Goal: Task Accomplishment & Management: Manage account settings

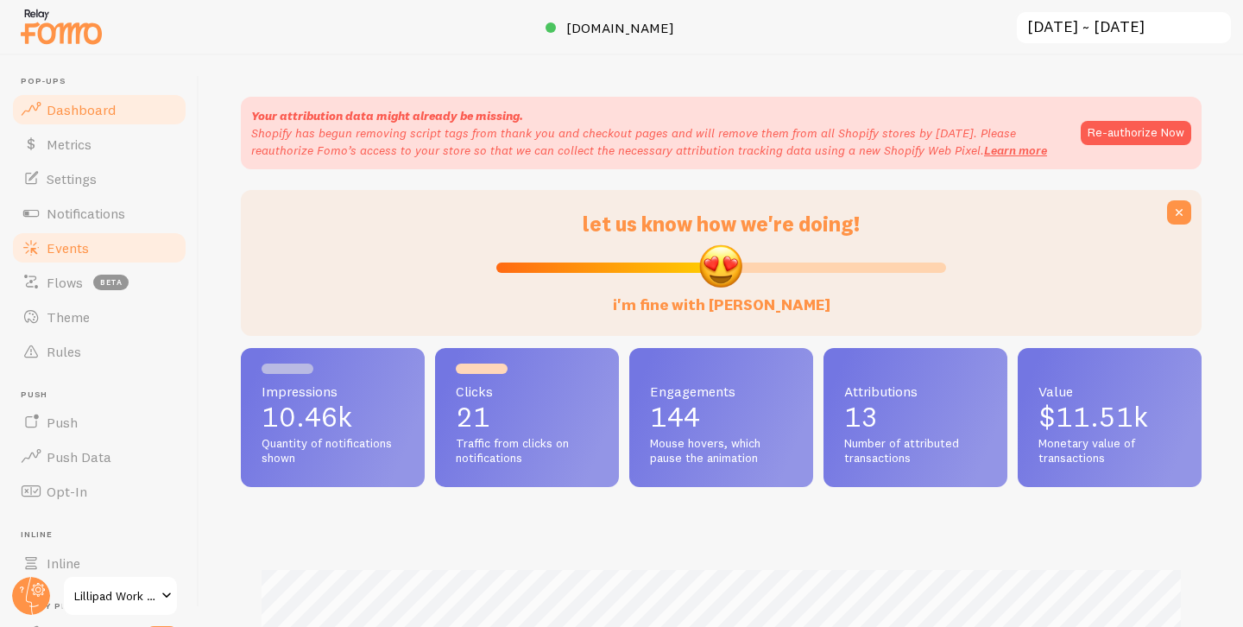
click at [103, 255] on link "Events" at bounding box center [99, 248] width 178 height 35
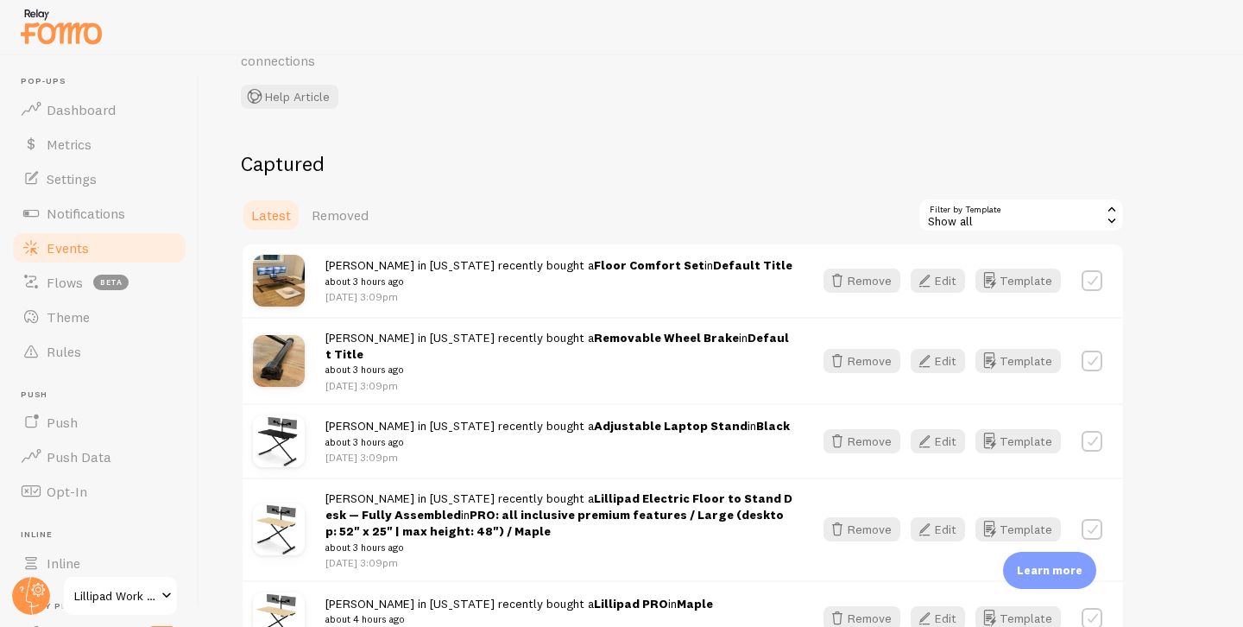
scroll to position [189, 0]
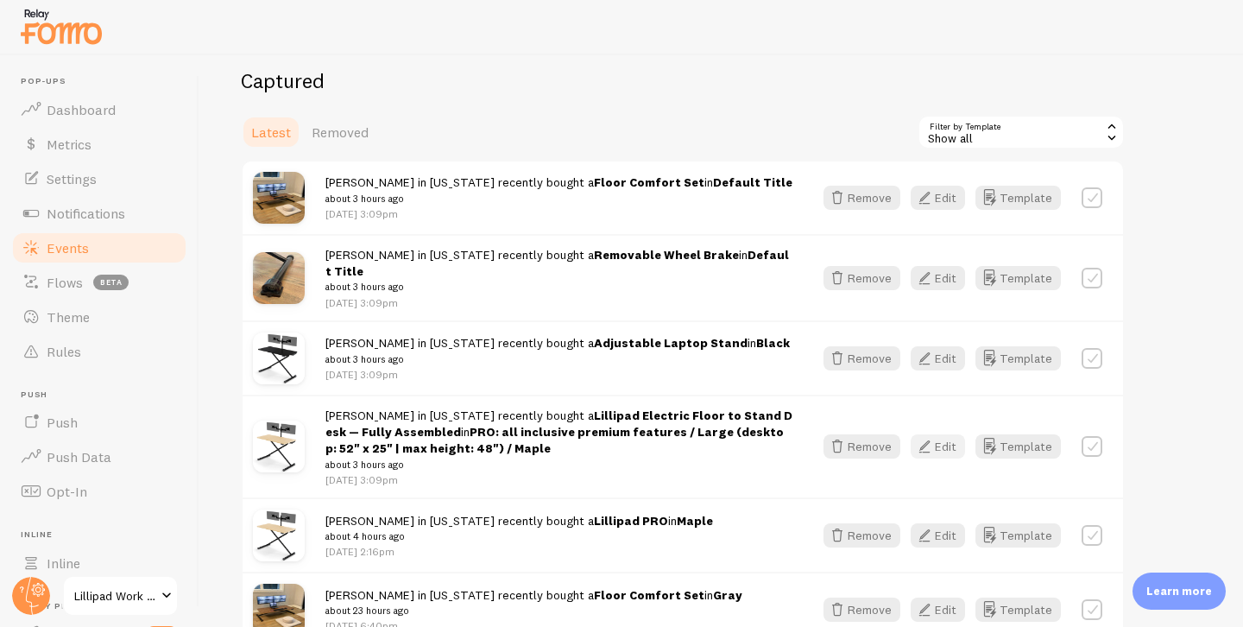
click at [941, 434] on button "Edit" at bounding box center [938, 446] width 54 height 24
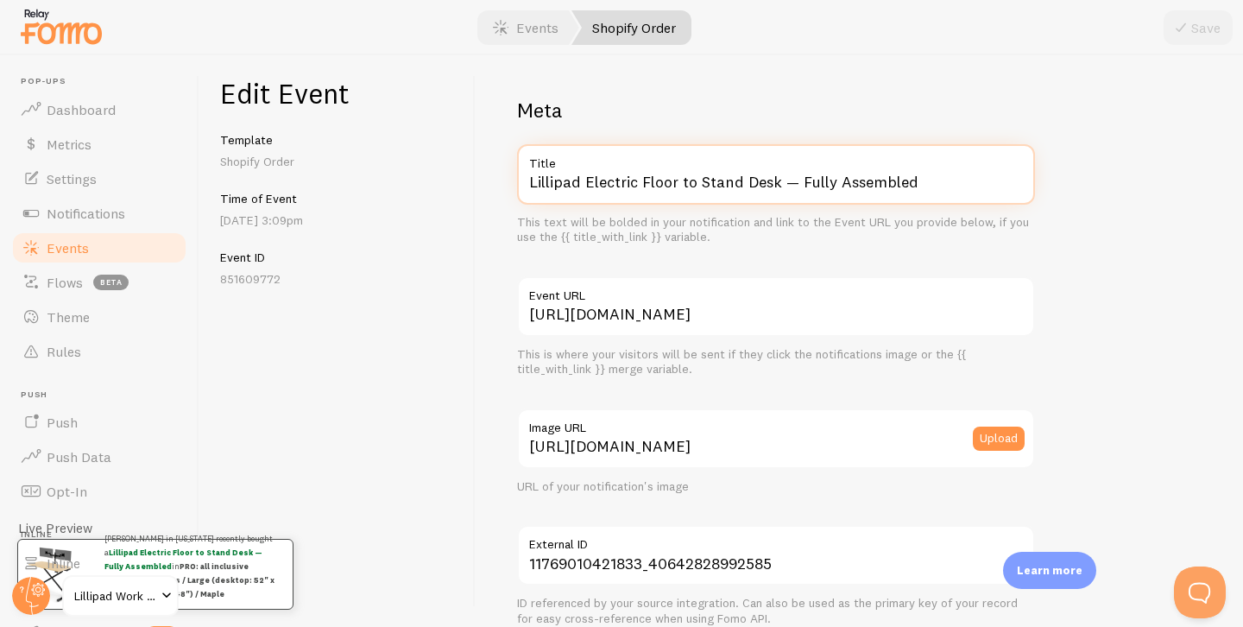
drag, startPoint x: 587, startPoint y: 176, endPoint x: 810, endPoint y: 218, distance: 226.6
click at [810, 218] on div "Lillipad Electric Floor to Stand Desk — Fully Assembled Title This text will be…" at bounding box center [776, 194] width 518 height 101
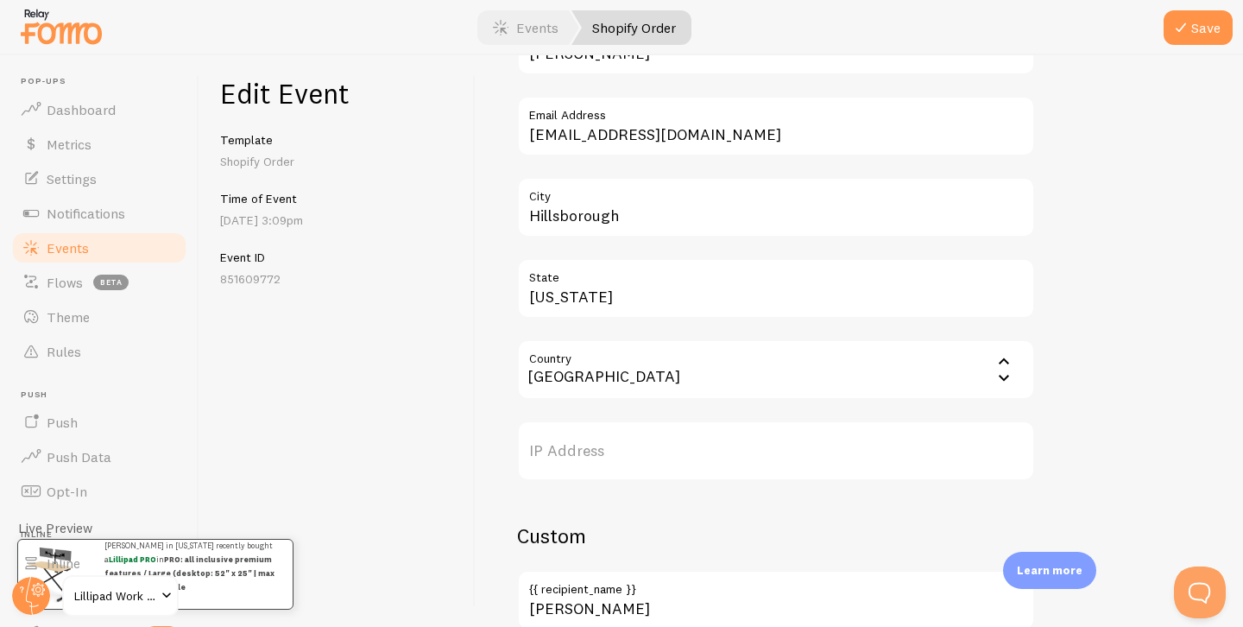
scroll to position [1051, 0]
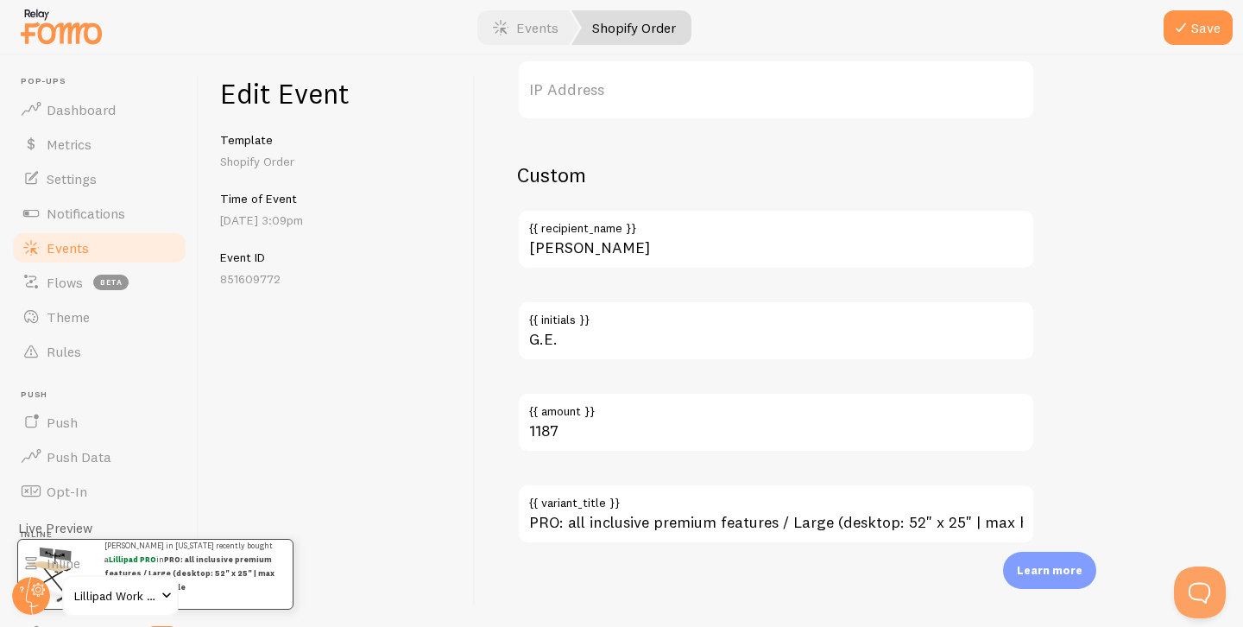
type input "Lillipad PRO"
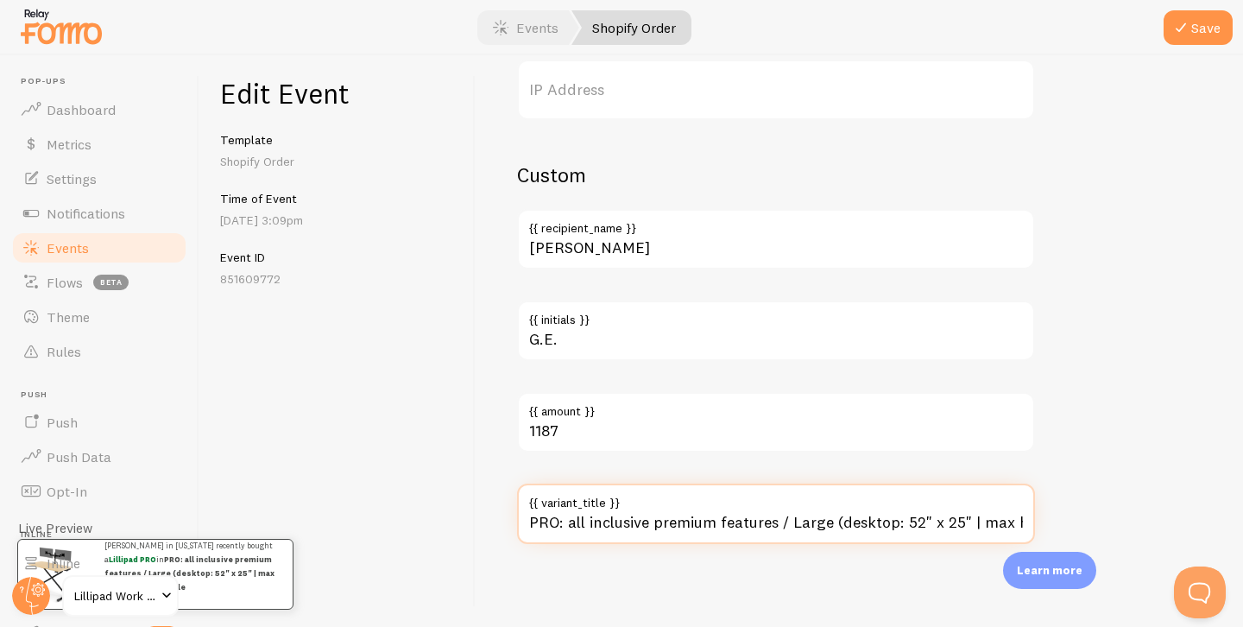
click at [719, 528] on input "PRO: all inclusive premium features / Large (desktop: 52" x 25" | max height: 4…" at bounding box center [776, 514] width 518 height 60
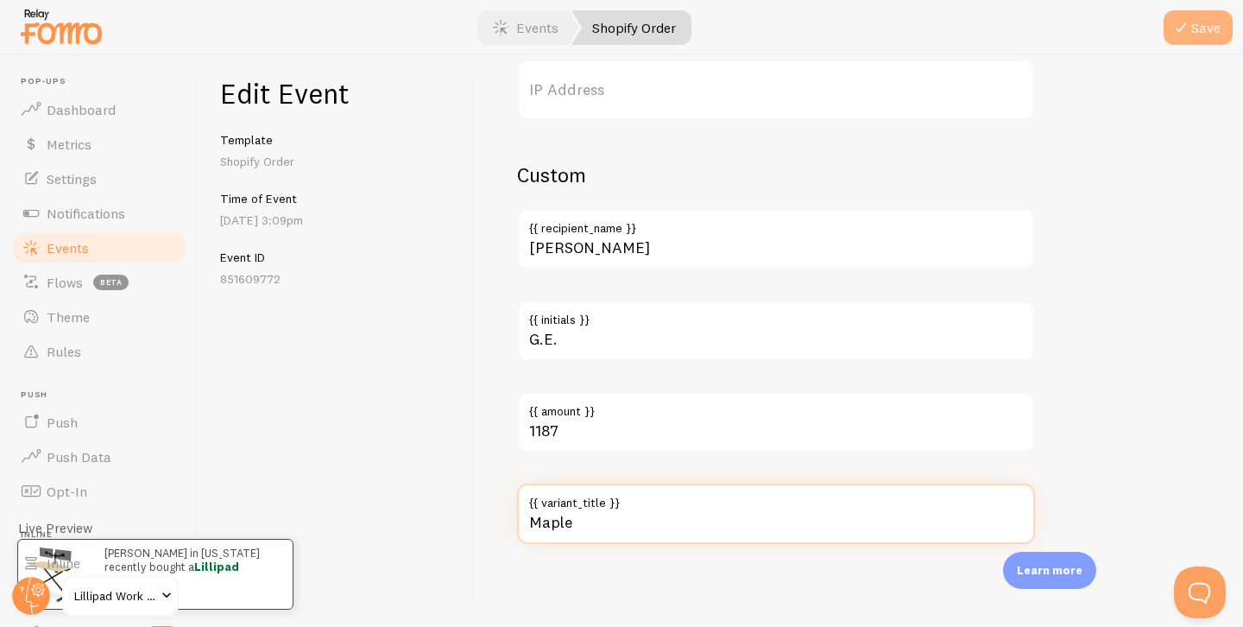
type input "Maple"
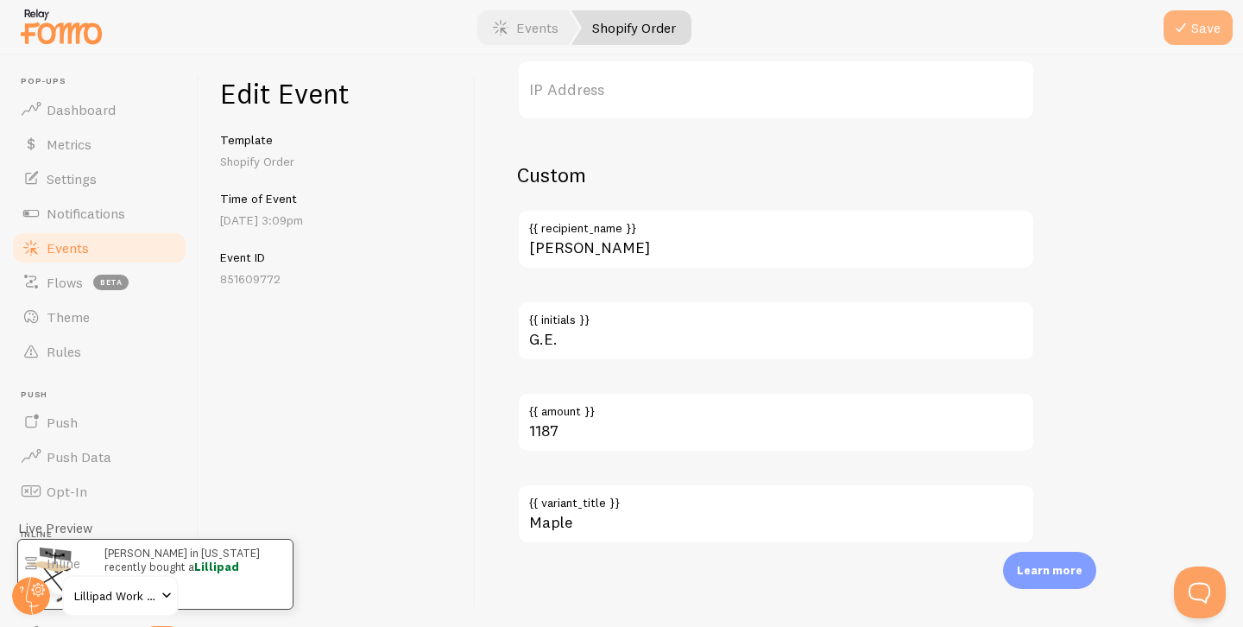
click at [1188, 30] on icon "submit" at bounding box center [1181, 27] width 21 height 21
click at [133, 247] on link "Events" at bounding box center [99, 248] width 178 height 35
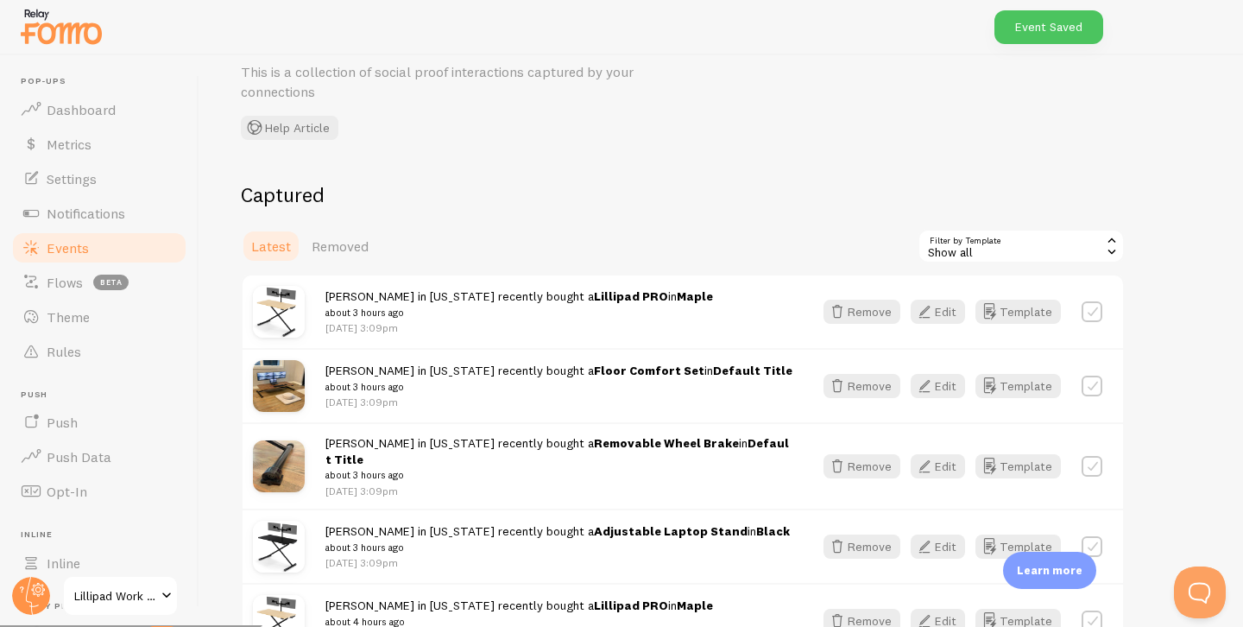
scroll to position [99, 0]
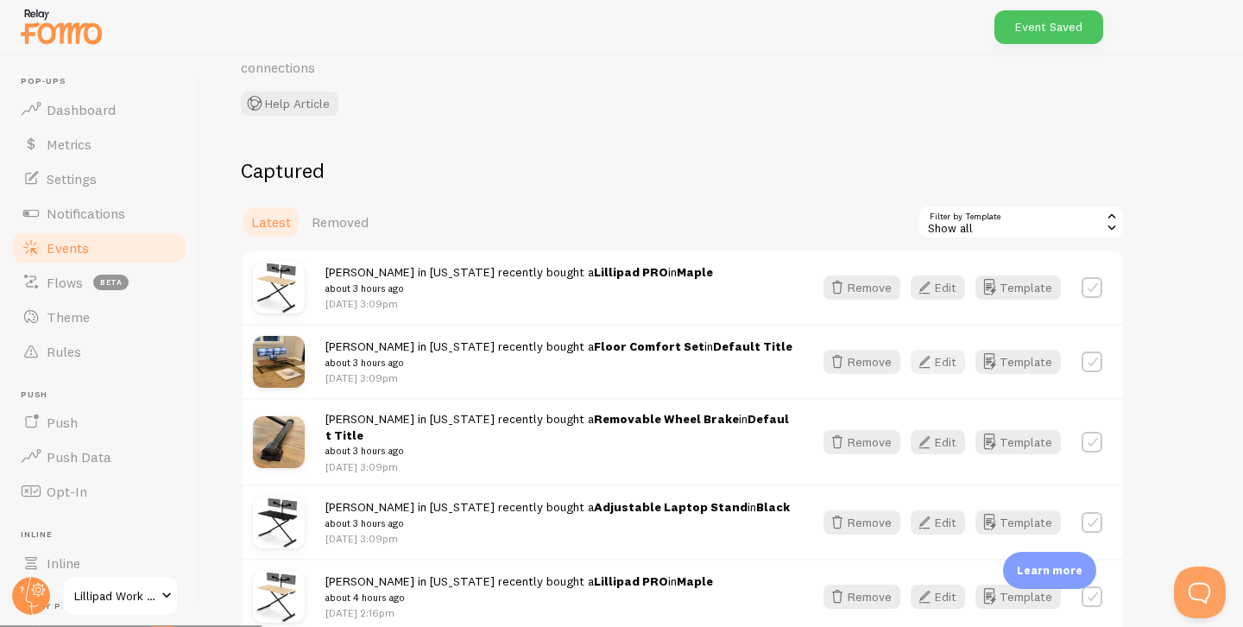
click at [946, 357] on button "Edit" at bounding box center [938, 362] width 54 height 24
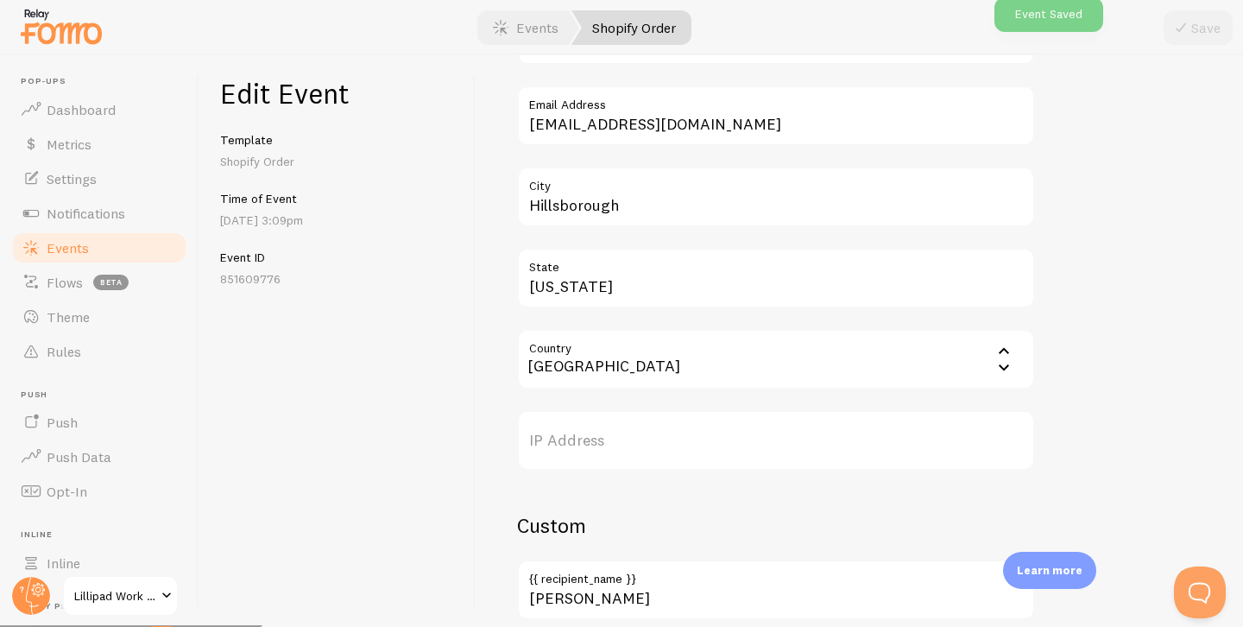
scroll to position [1142, 0]
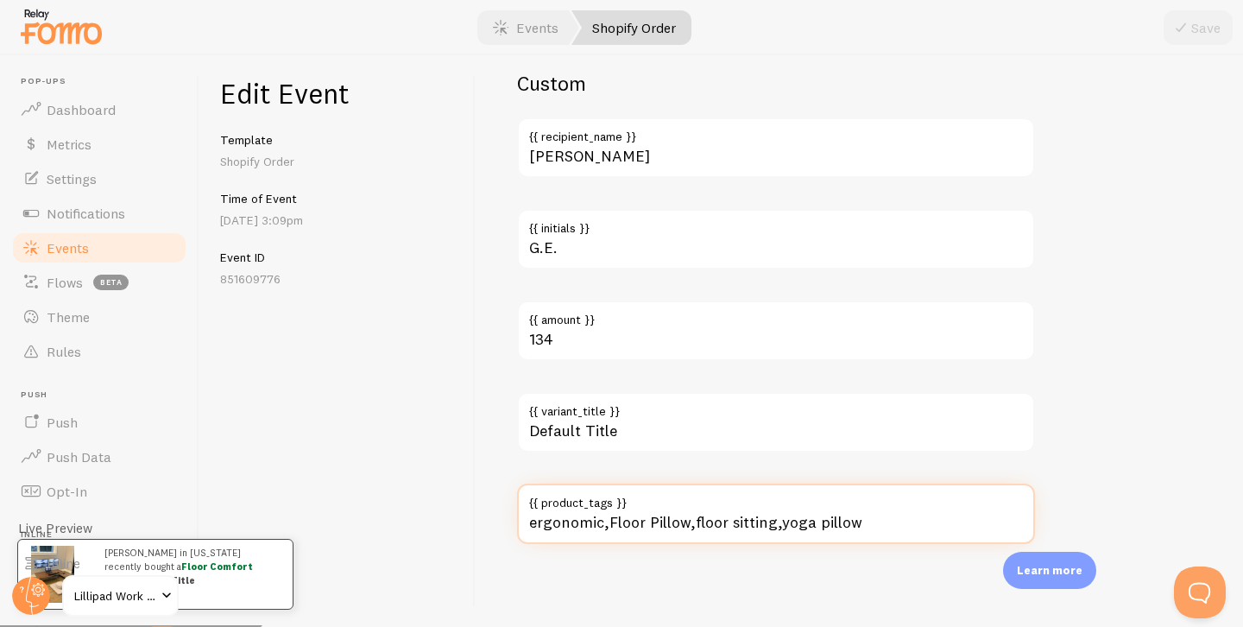
click at [630, 521] on input "ergonomic,Floor Pillow,floor sitting,yoga pillow" at bounding box center [776, 514] width 518 height 60
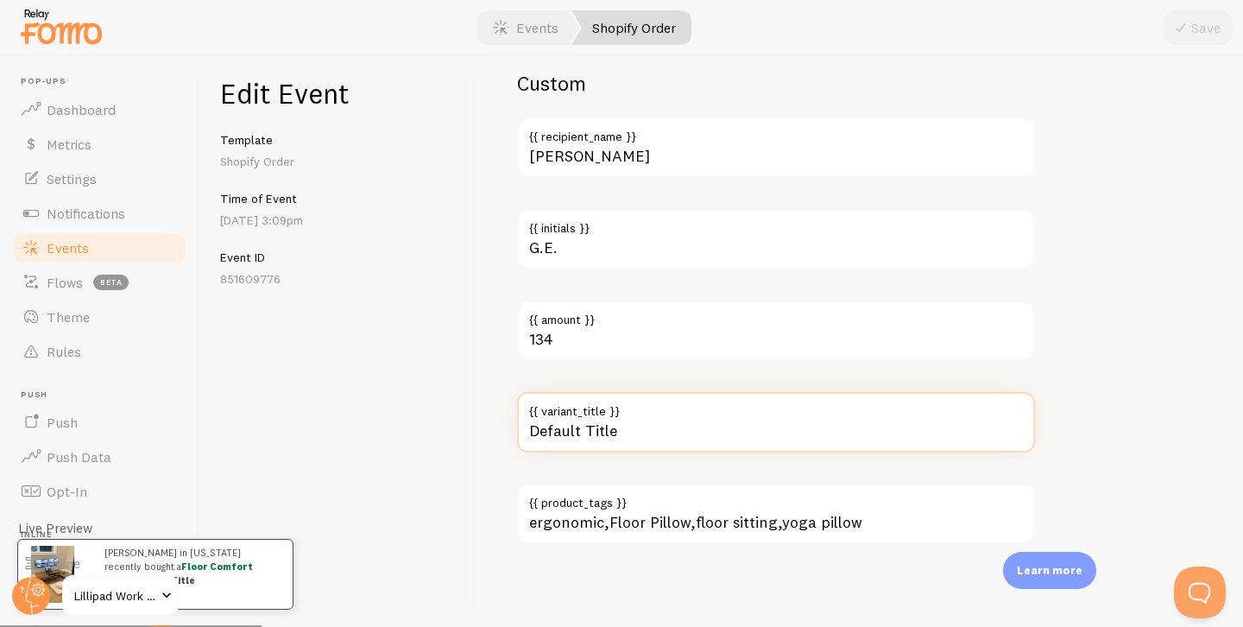
click at [589, 429] on input "Default Title" at bounding box center [776, 422] width 518 height 60
type input "Gray"
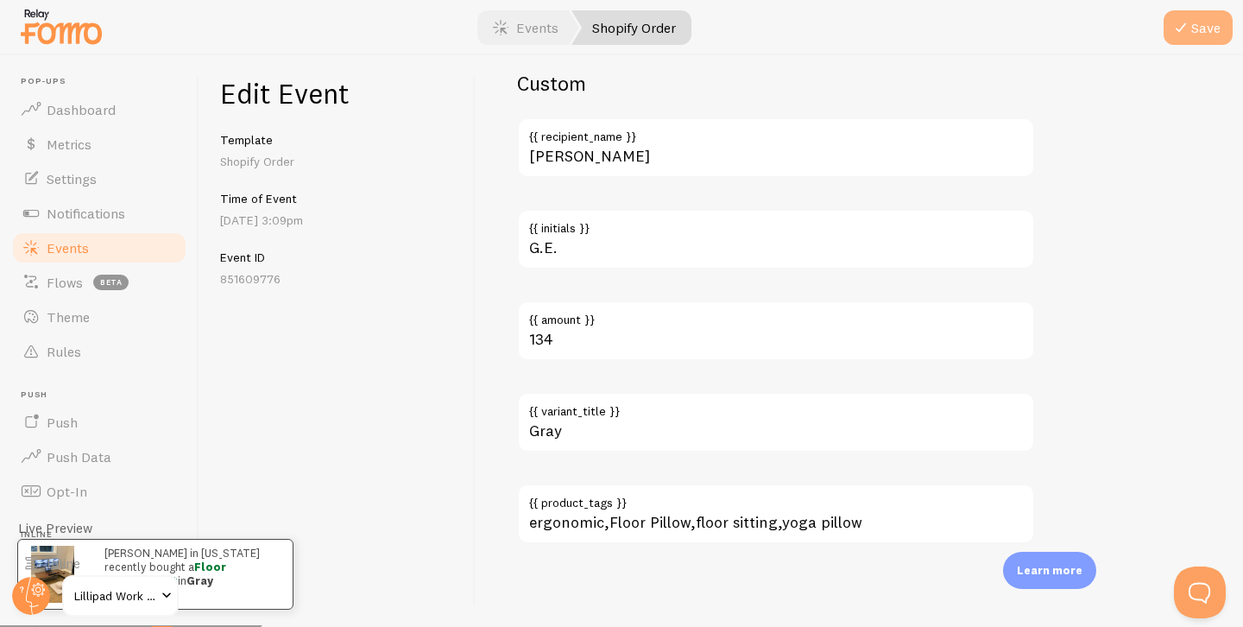
click at [1212, 18] on button "Save" at bounding box center [1198, 27] width 69 height 35
click at [107, 248] on link "Events" at bounding box center [99, 248] width 178 height 35
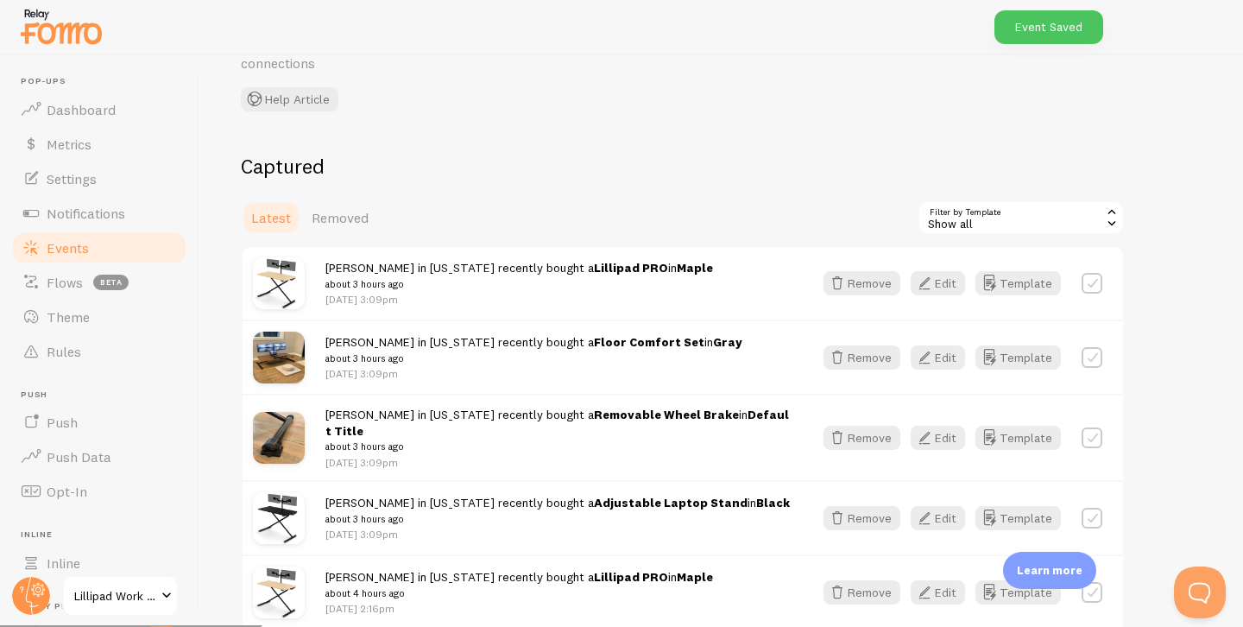
scroll to position [131, 0]
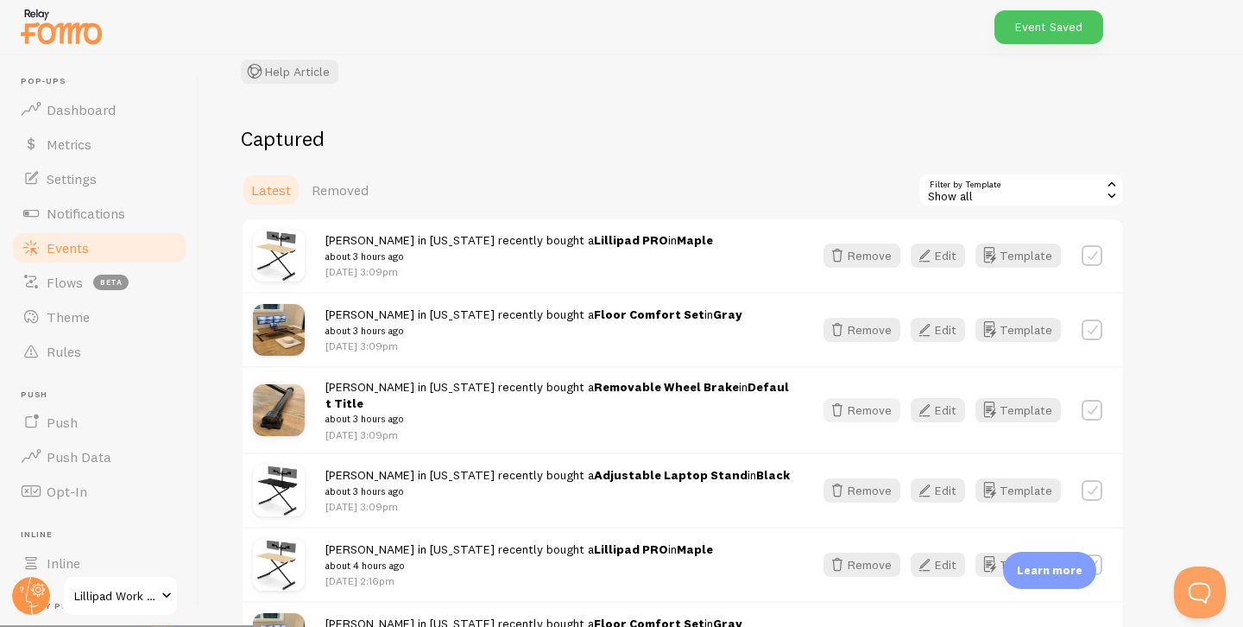
click at [879, 403] on button "Remove" at bounding box center [862, 410] width 77 height 24
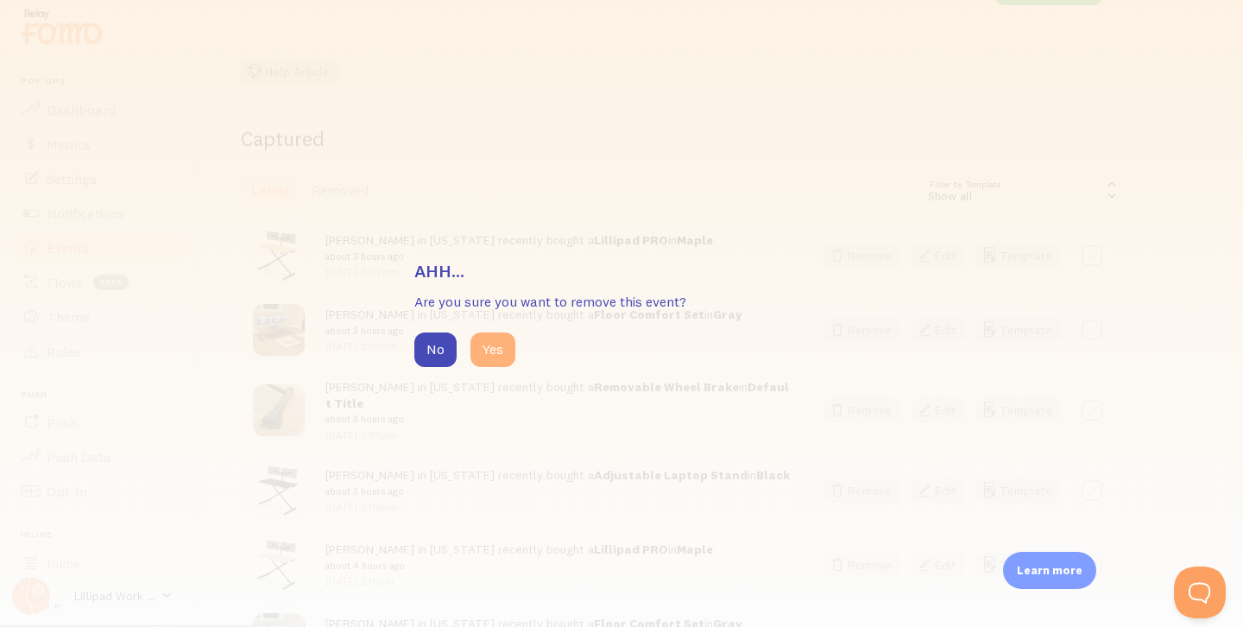
click at [486, 341] on button "Yes" at bounding box center [493, 349] width 45 height 35
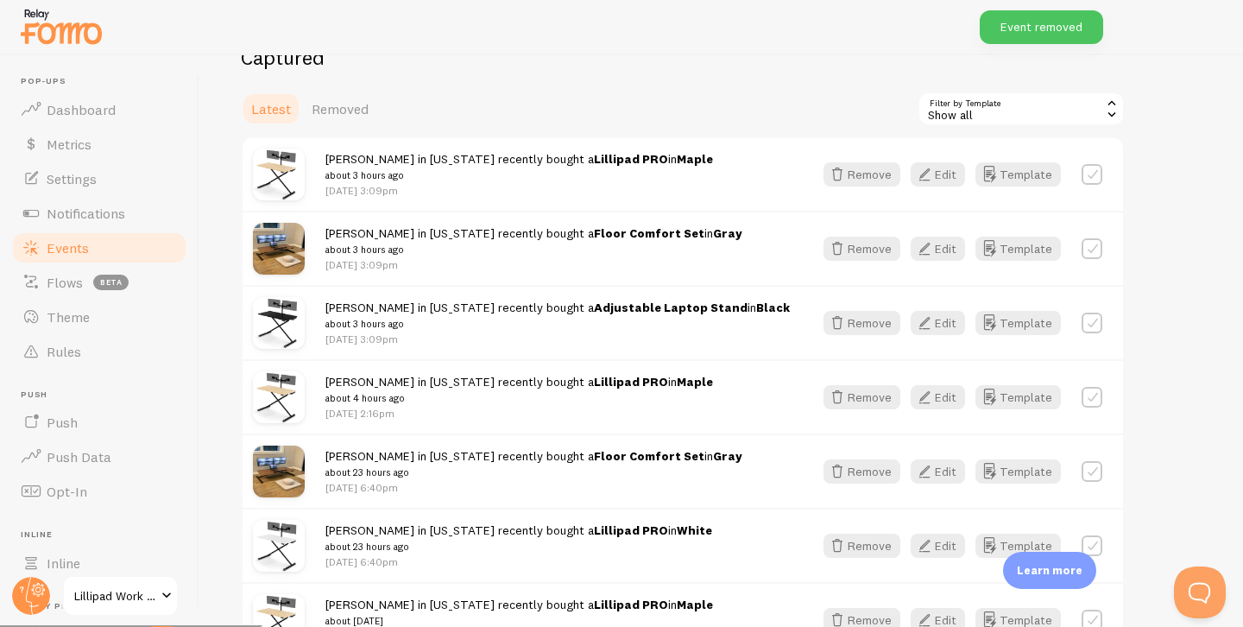
scroll to position [213, 0]
click at [877, 325] on button "Remove" at bounding box center [862, 322] width 77 height 24
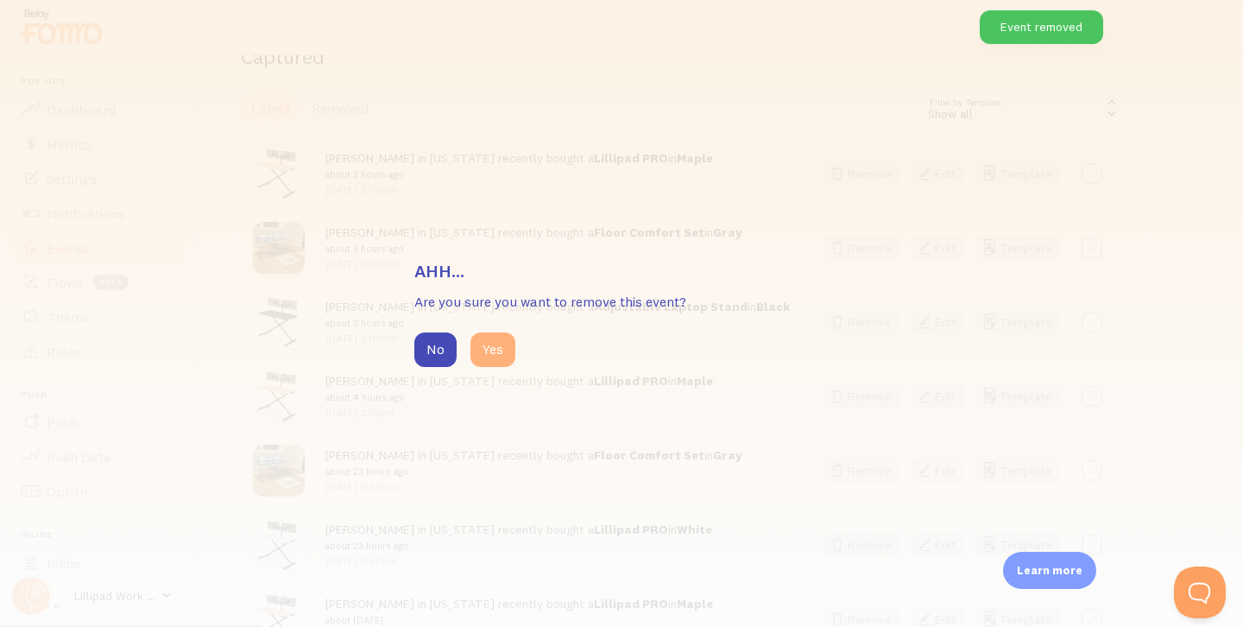
click at [513, 347] on button "Yes" at bounding box center [493, 349] width 45 height 35
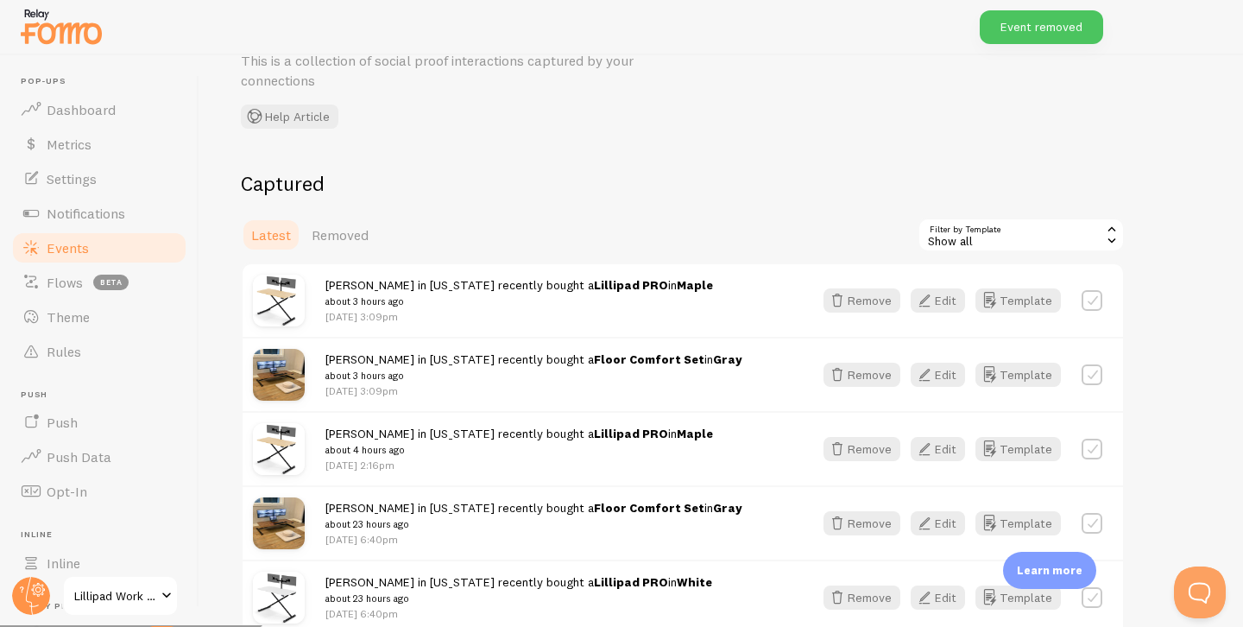
scroll to position [0, 0]
